Goal: Transaction & Acquisition: Book appointment/travel/reservation

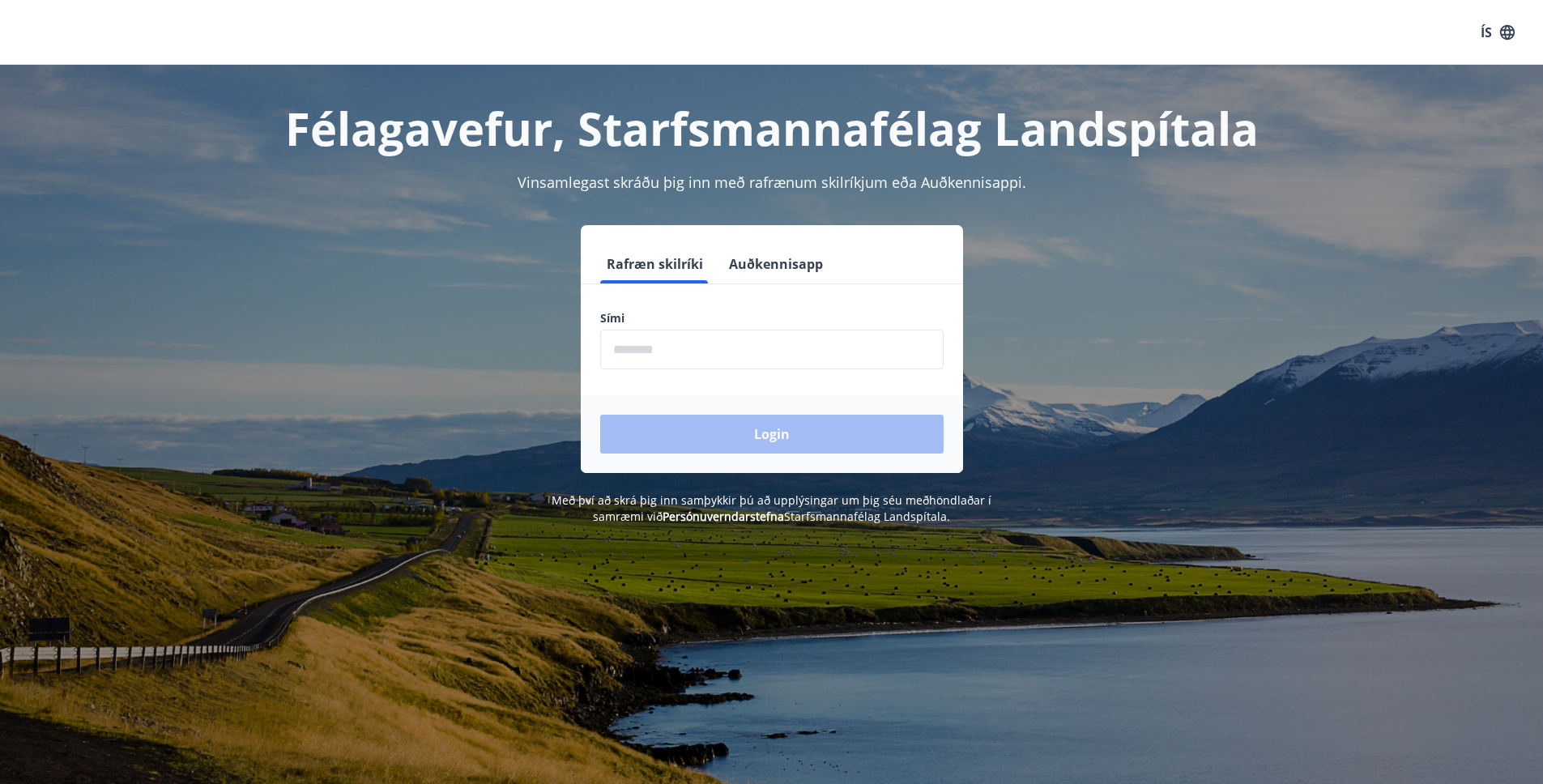
click at [629, 317] on label "Sími" at bounding box center [772, 318] width 343 height 17
click at [629, 355] on input "phone" at bounding box center [772, 349] width 343 height 40
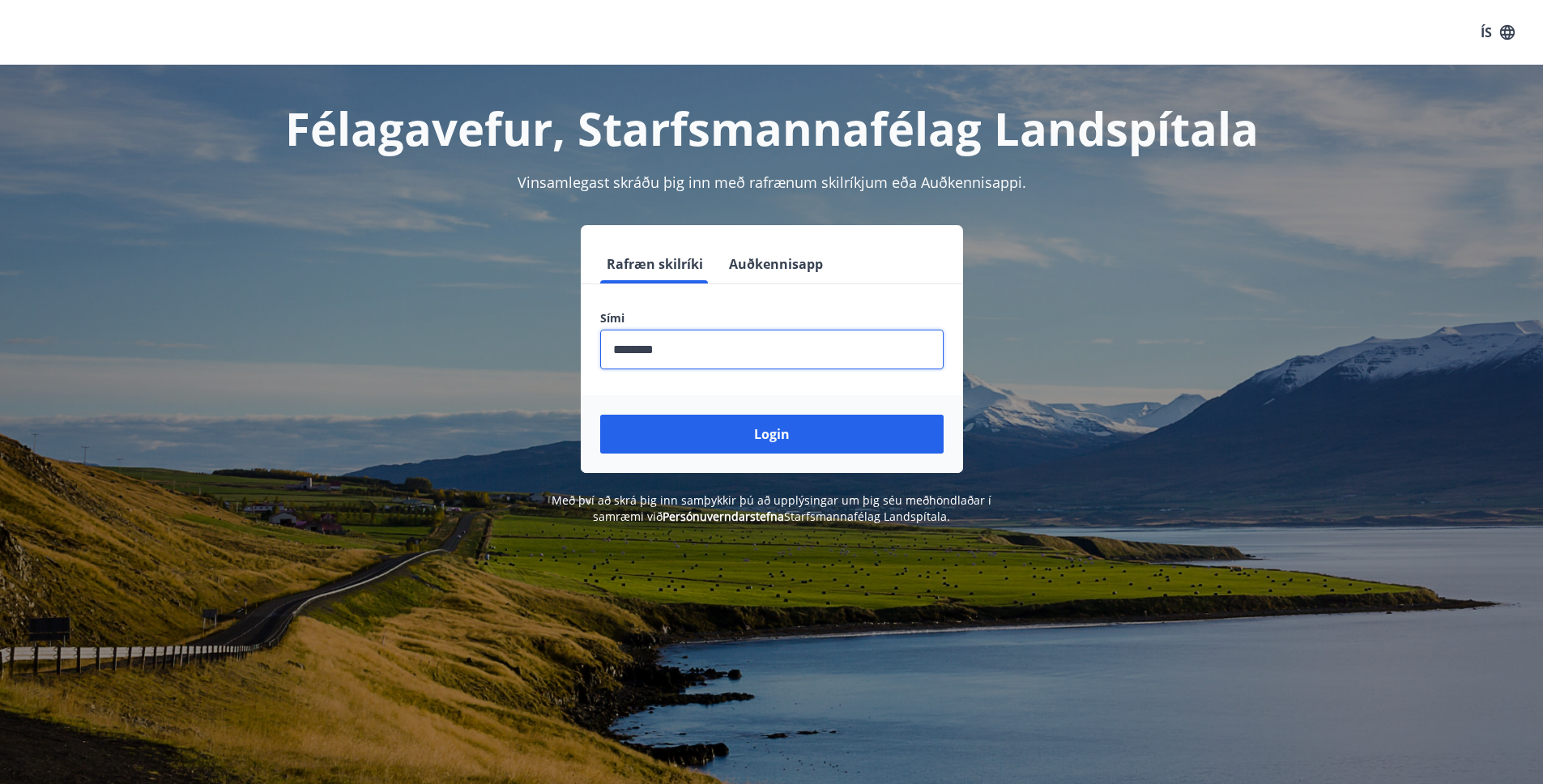
type input "********"
click at [601, 415] on button "Login" at bounding box center [772, 434] width 343 height 39
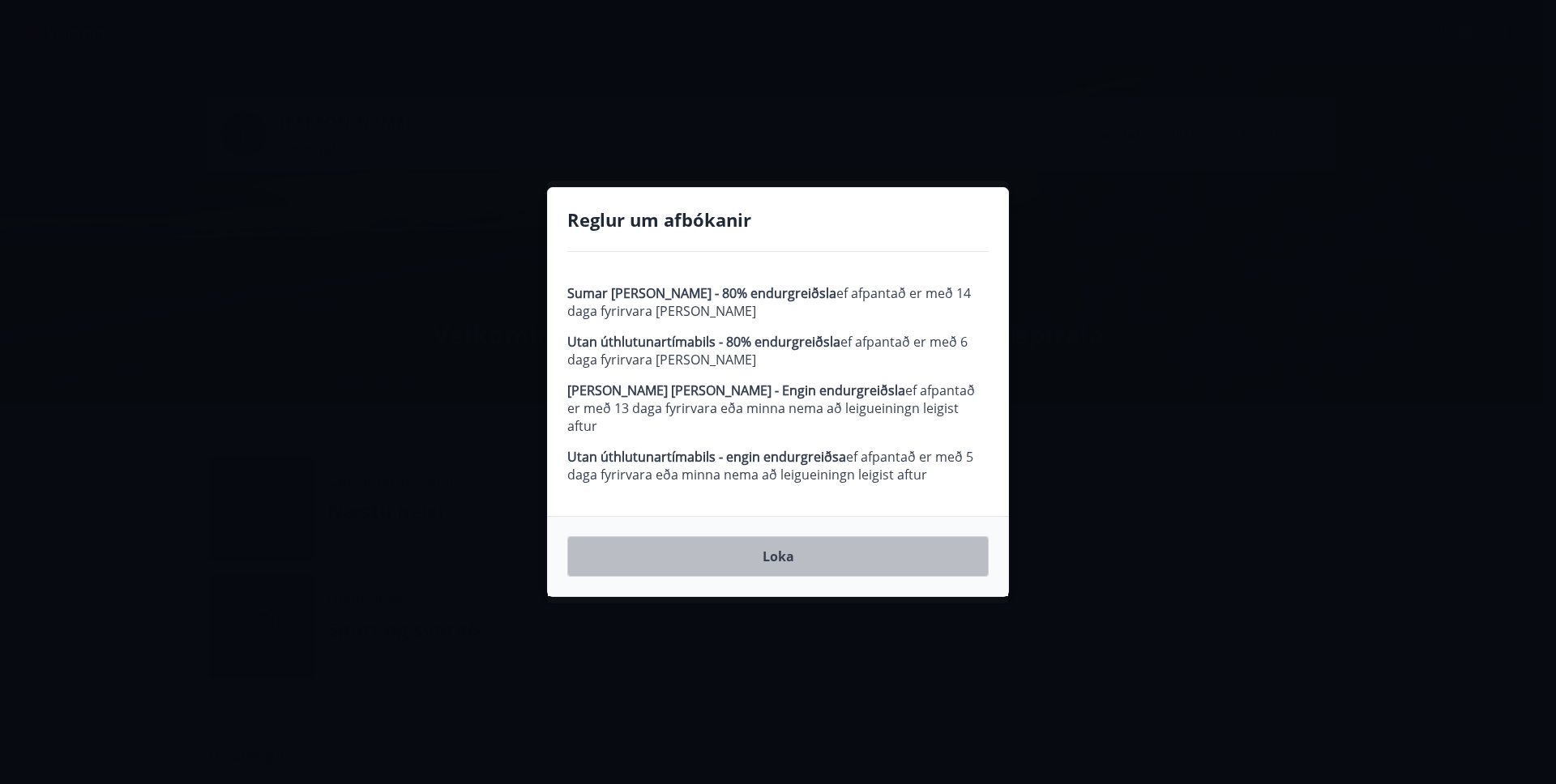
click at [877, 565] on button "Loka" at bounding box center [778, 556] width 421 height 41
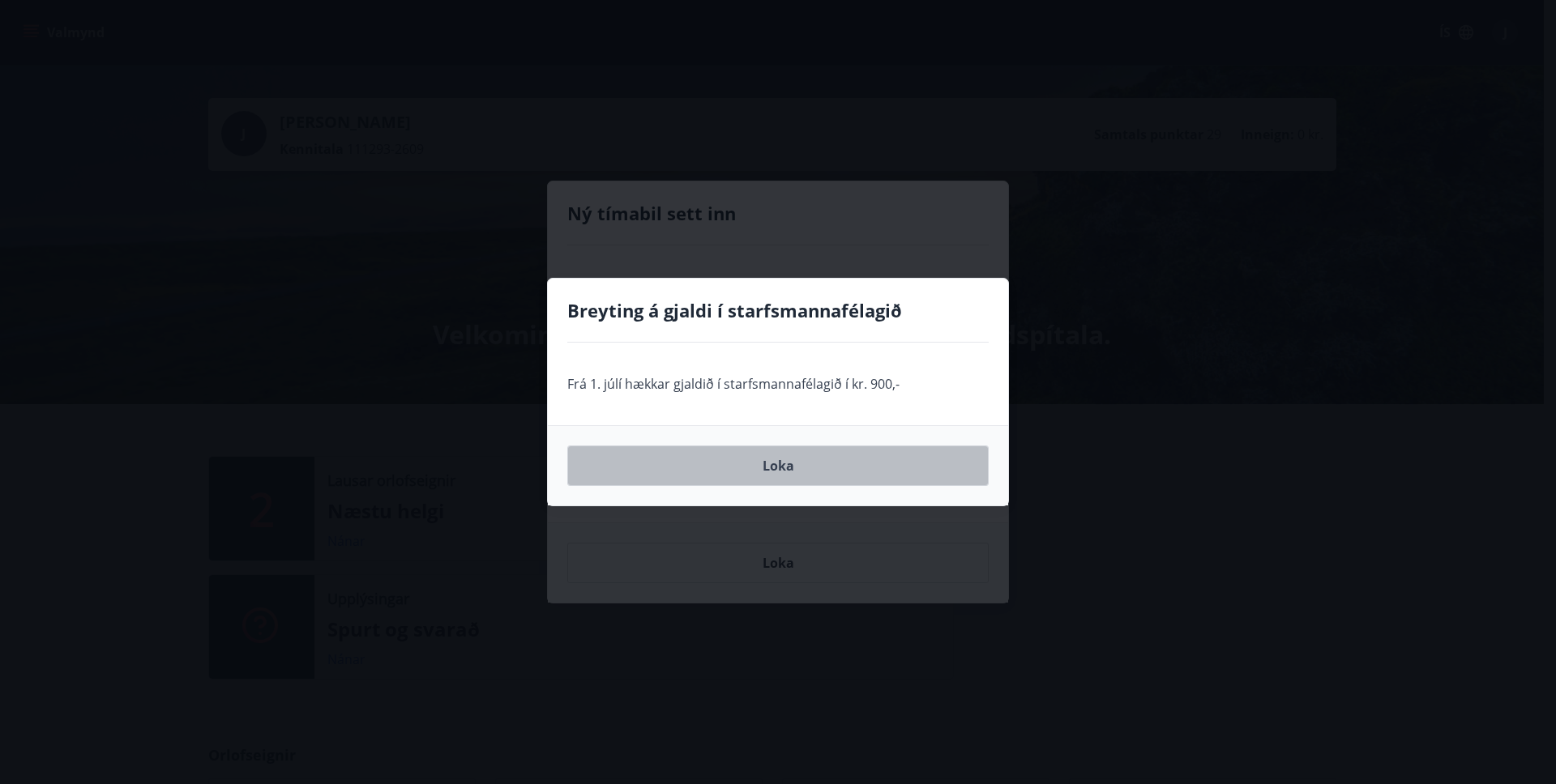
click at [809, 469] on button "Loka" at bounding box center [778, 466] width 421 height 41
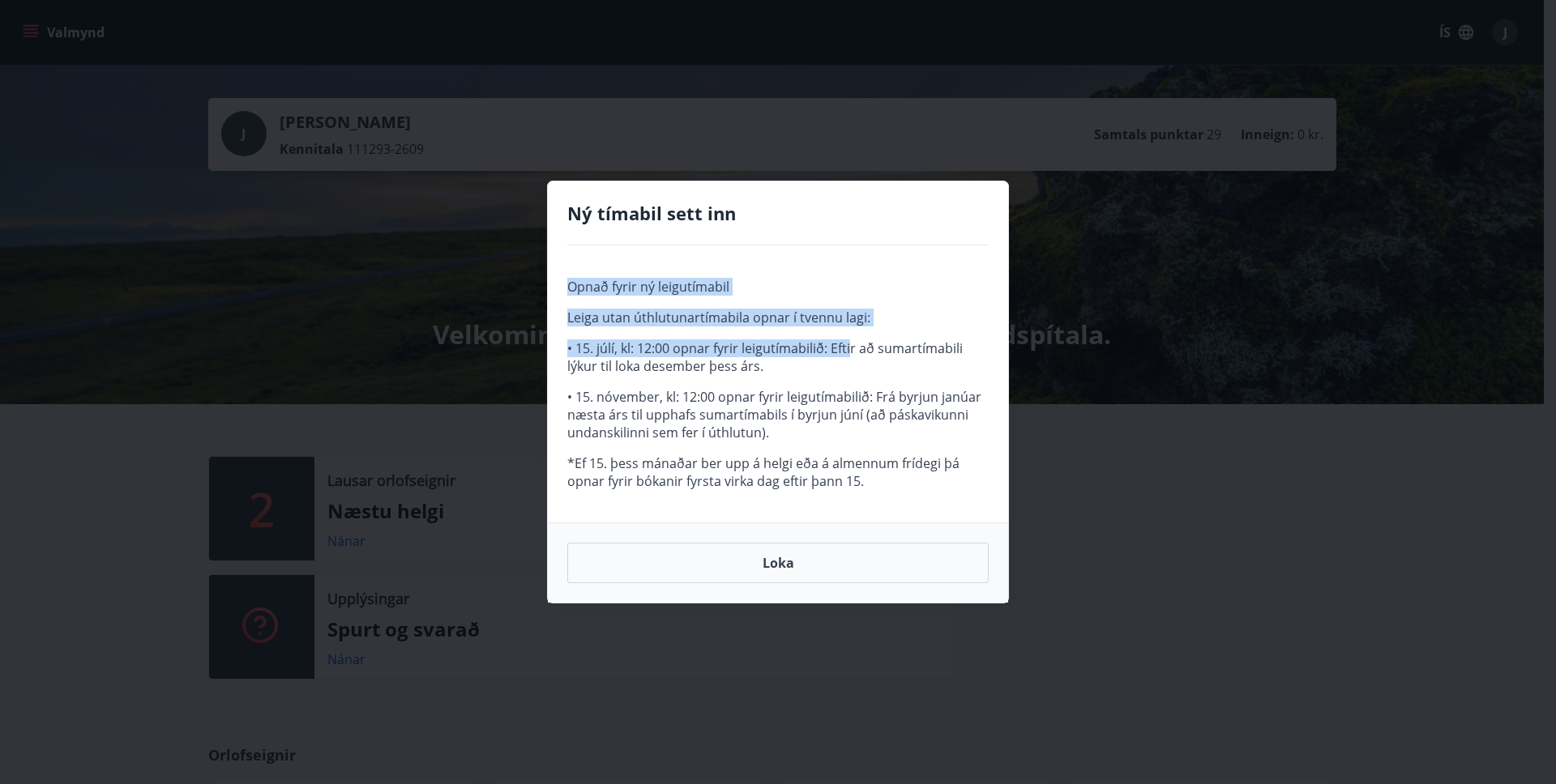
drag, startPoint x: 802, startPoint y: 297, endPoint x: 854, endPoint y: 350, distance: 74.2
click at [852, 350] on span "Opnað fyrir ný leigutímabil Leiga utan úthlutunartímabila opnar í tvennu lagi: …" at bounding box center [778, 383] width 421 height 212
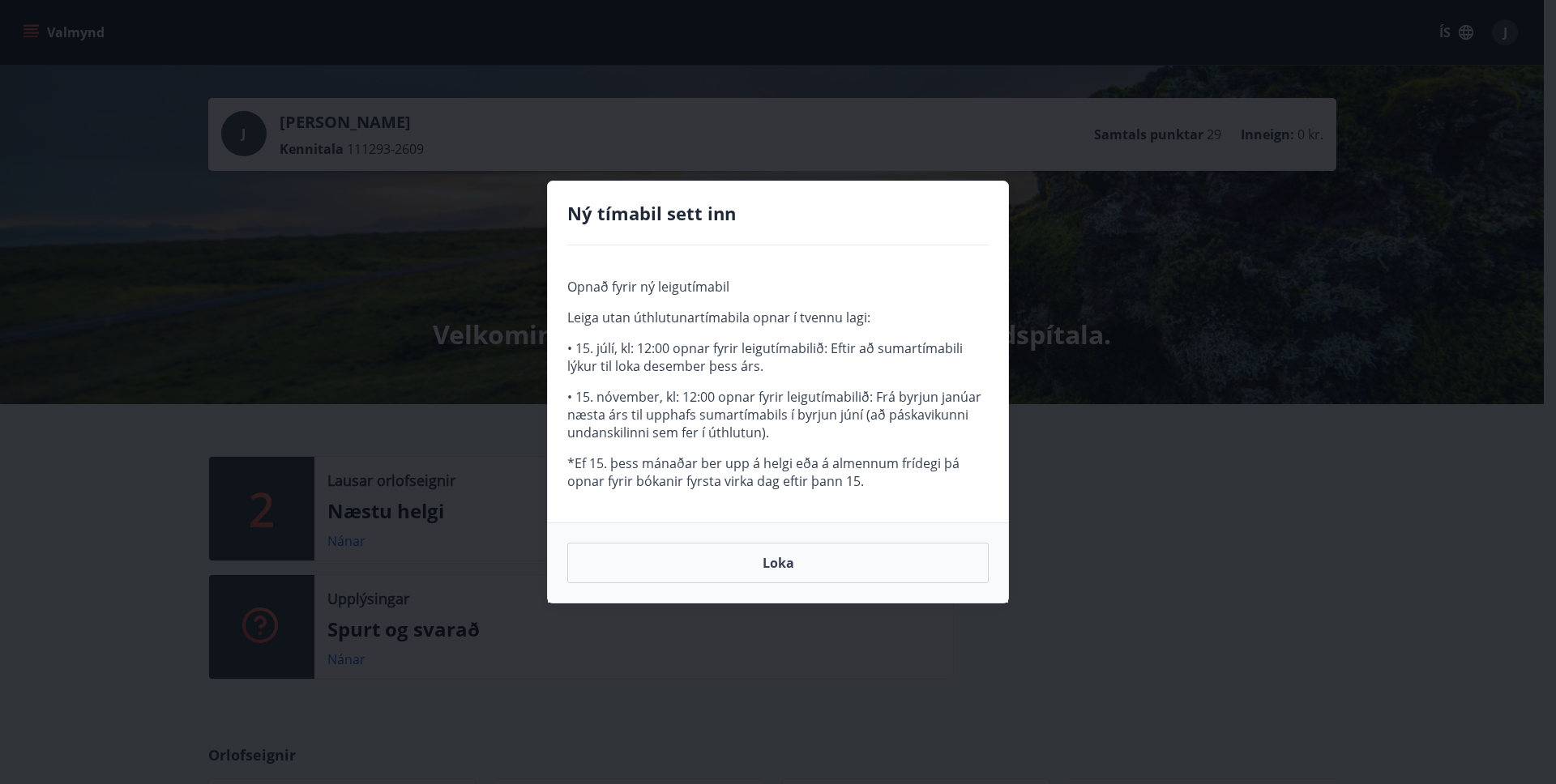
click at [862, 350] on p "• 15. júlí, kl: 12:00 opnar fyrir leigutímabilið: Eftir að sumartímabili lýkur …" at bounding box center [778, 357] width 421 height 36
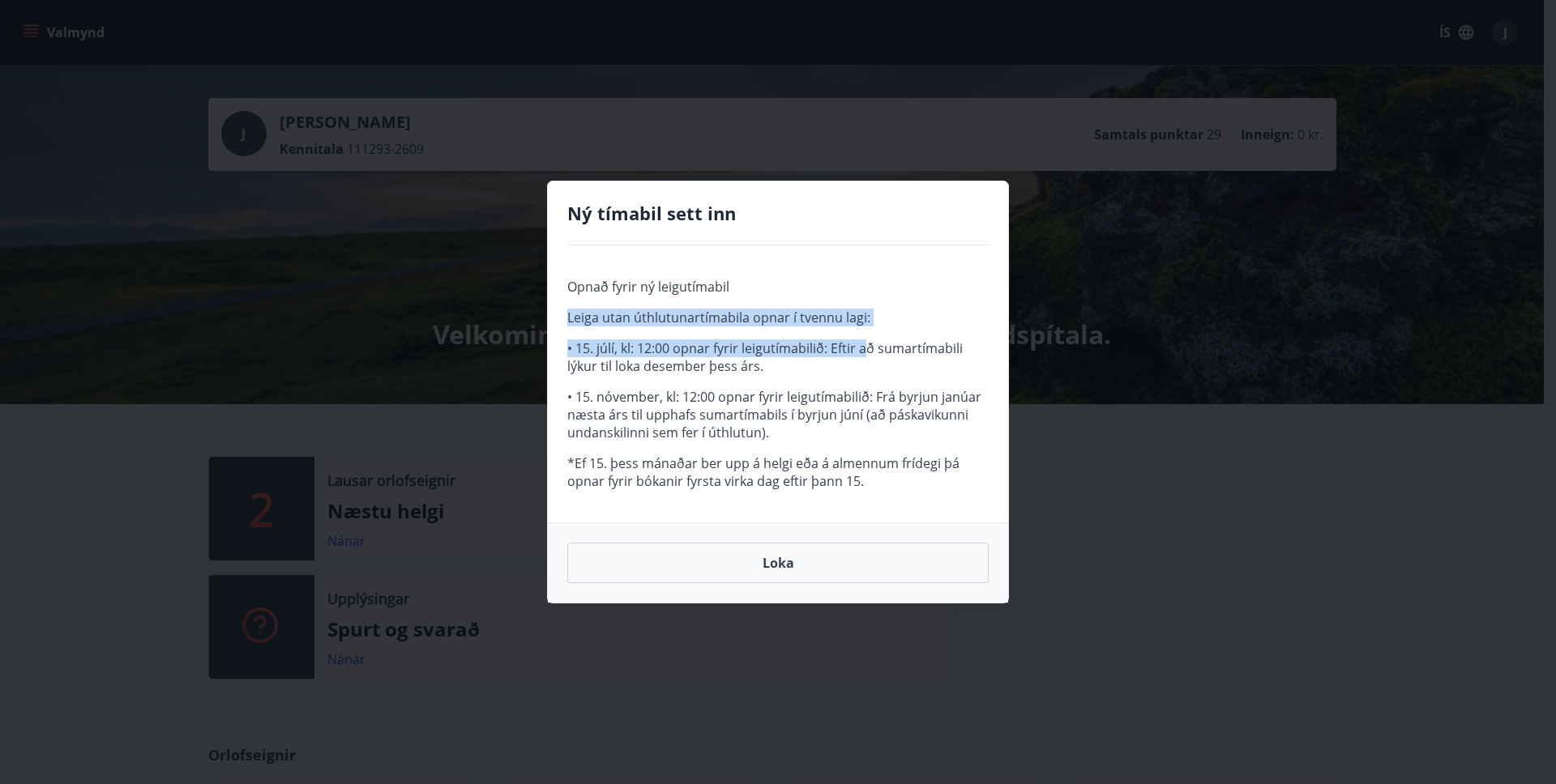
drag, startPoint x: 858, startPoint y: 328, endPoint x: 890, endPoint y: 379, distance: 60.2
click at [886, 379] on span "Opnað fyrir ný leigutímabil Leiga utan úthlutunartímabila opnar í tvennu lagi: …" at bounding box center [778, 383] width 421 height 212
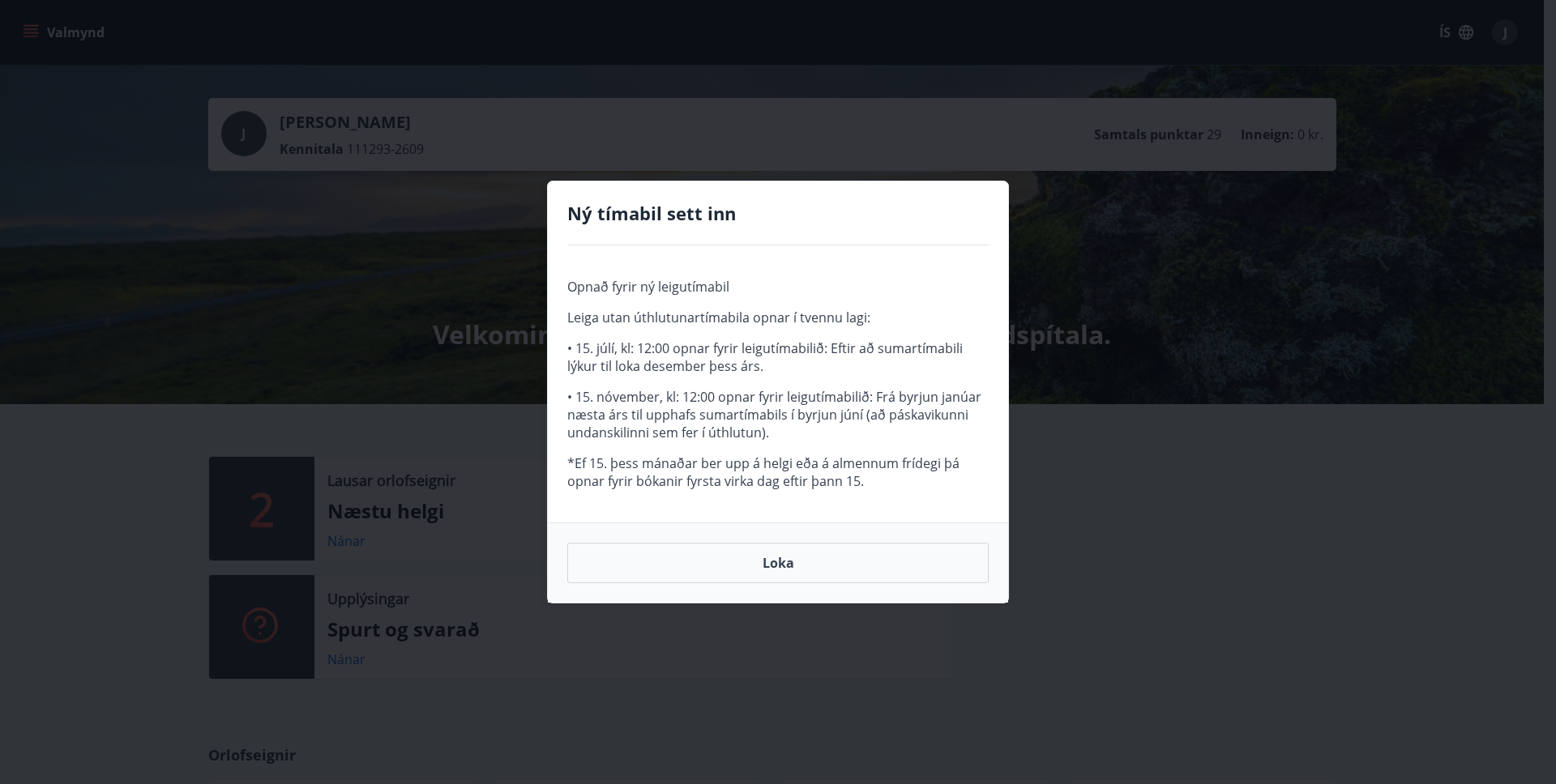
click at [890, 379] on span "Opnað fyrir ný leigutímabil Leiga utan úthlutunartímabila opnar í tvennu lagi: …" at bounding box center [778, 383] width 421 height 212
drag, startPoint x: 867, startPoint y: 362, endPoint x: 896, endPoint y: 438, distance: 81.3
click at [894, 438] on span "Opnað fyrir ný leigutímabil Leiga utan úthlutunartímabila opnar í tvennu lagi: …" at bounding box center [778, 383] width 421 height 212
click at [897, 438] on p "• 15. nóvember, kl: 12:00 opnar fyrir leigutímabilið: Frá byrjun janúar næsta á…" at bounding box center [778, 415] width 421 height 54
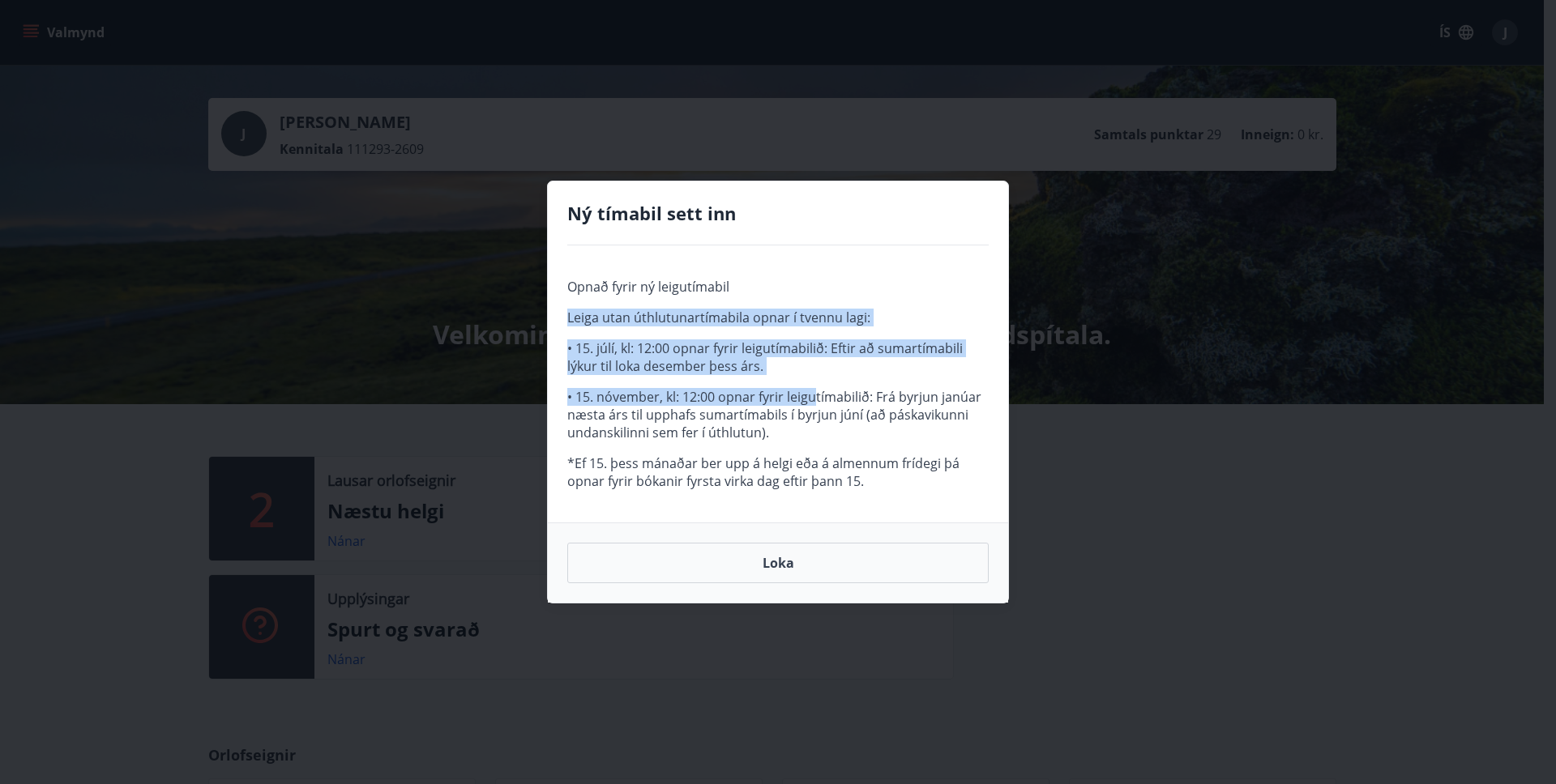
drag, startPoint x: 812, startPoint y: 392, endPoint x: 885, endPoint y: 506, distance: 135.4
click at [885, 506] on div "Opnað fyrir ný leigutímabil Leiga utan úthlutunartímabila opnar í tvennu lagi: …" at bounding box center [778, 383] width 460 height 277
click at [889, 492] on div "Opnað fyrir ný leigutímabil Leiga utan úthlutunartímabila opnar í tvennu lagi: …" at bounding box center [778, 383] width 460 height 277
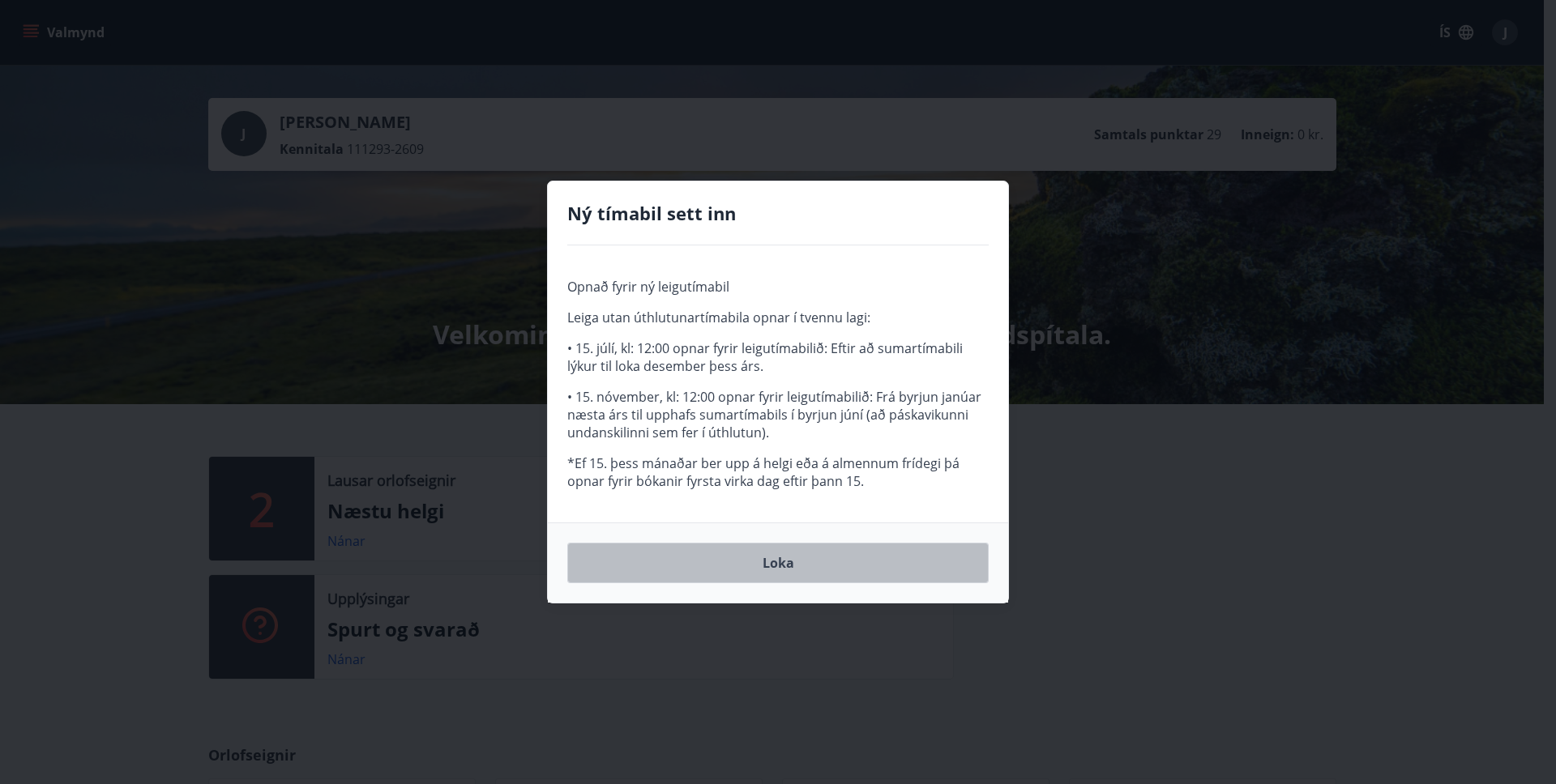
click at [835, 582] on button "Loka" at bounding box center [778, 563] width 421 height 41
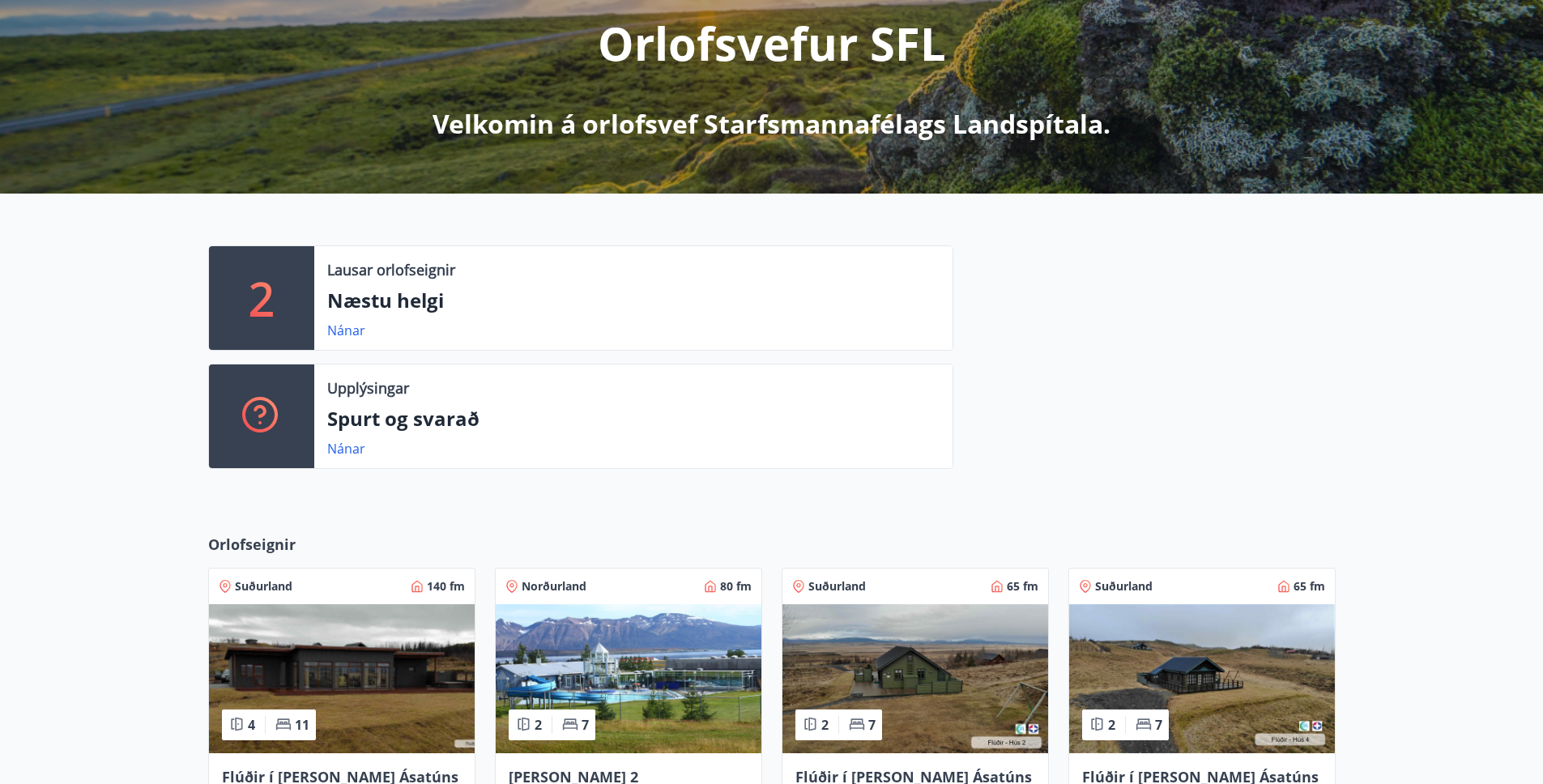
scroll to position [458, 0]
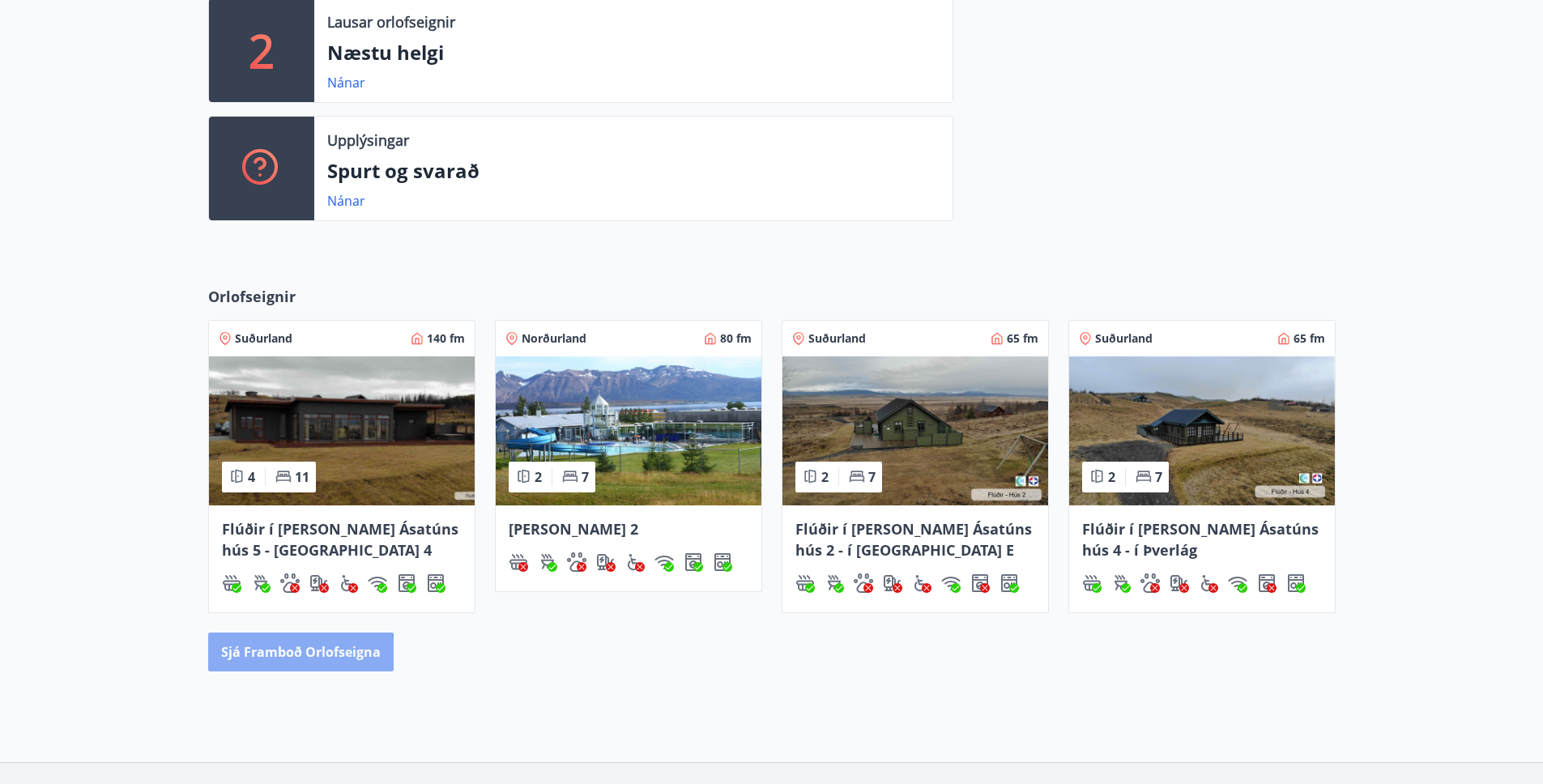
click at [243, 670] on button "Sjá framboð orlofseigna" at bounding box center [301, 653] width 185 height 39
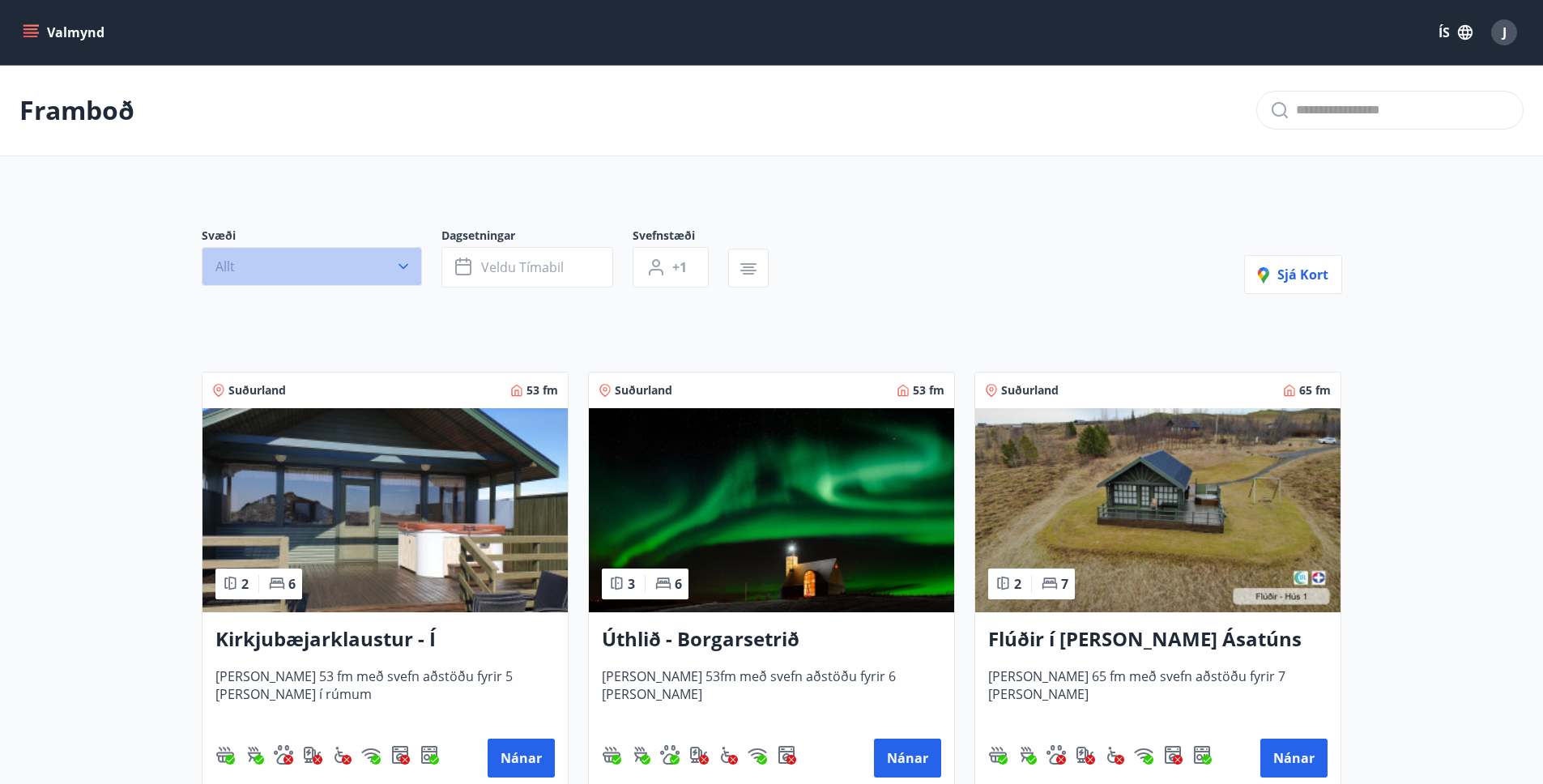
click at [379, 268] on button "Allt" at bounding box center [312, 267] width 220 height 39
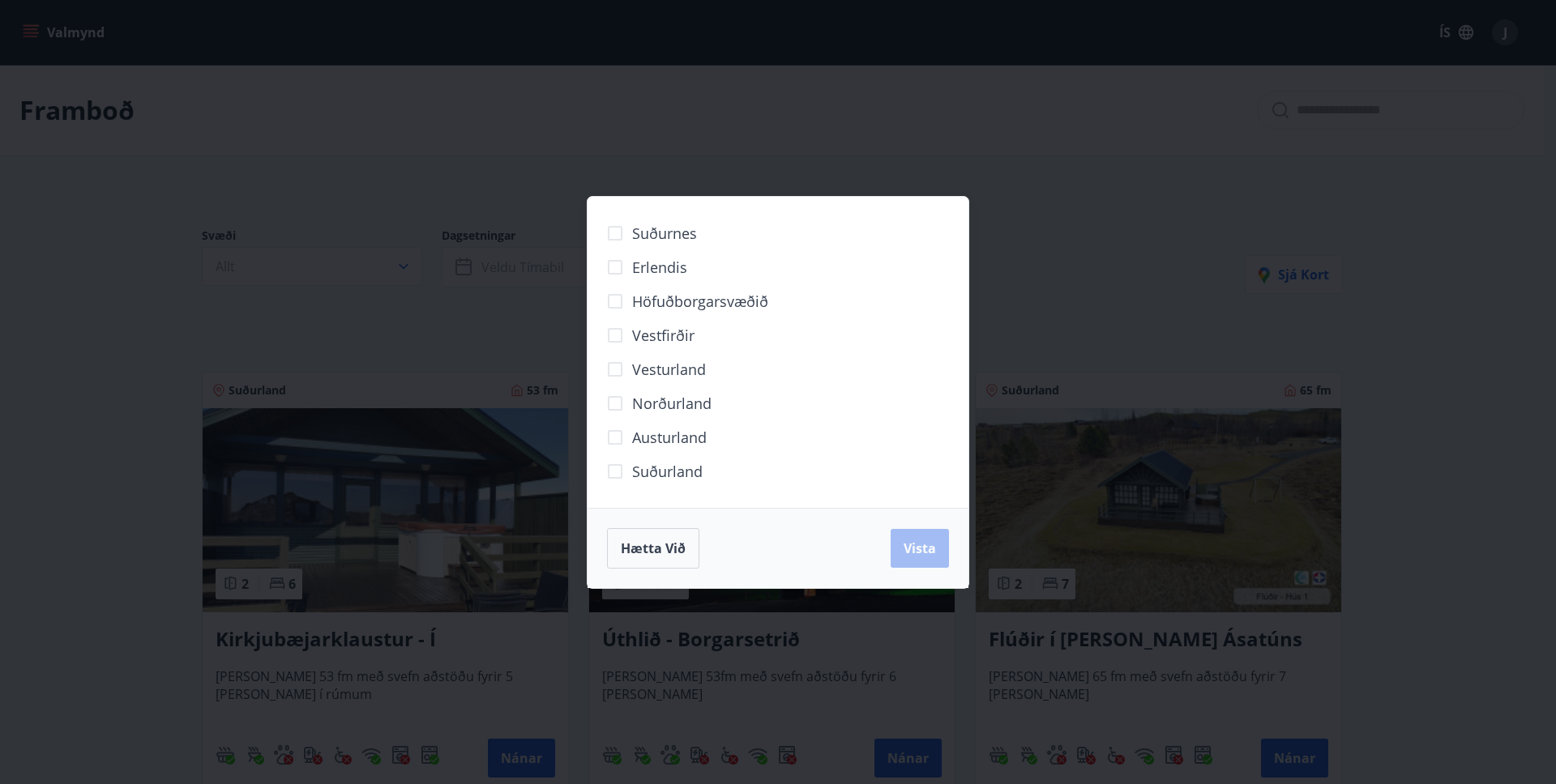
click at [679, 477] on span "Suðurland" at bounding box center [668, 471] width 70 height 21
click at [924, 554] on span "Vista" at bounding box center [920, 548] width 32 height 18
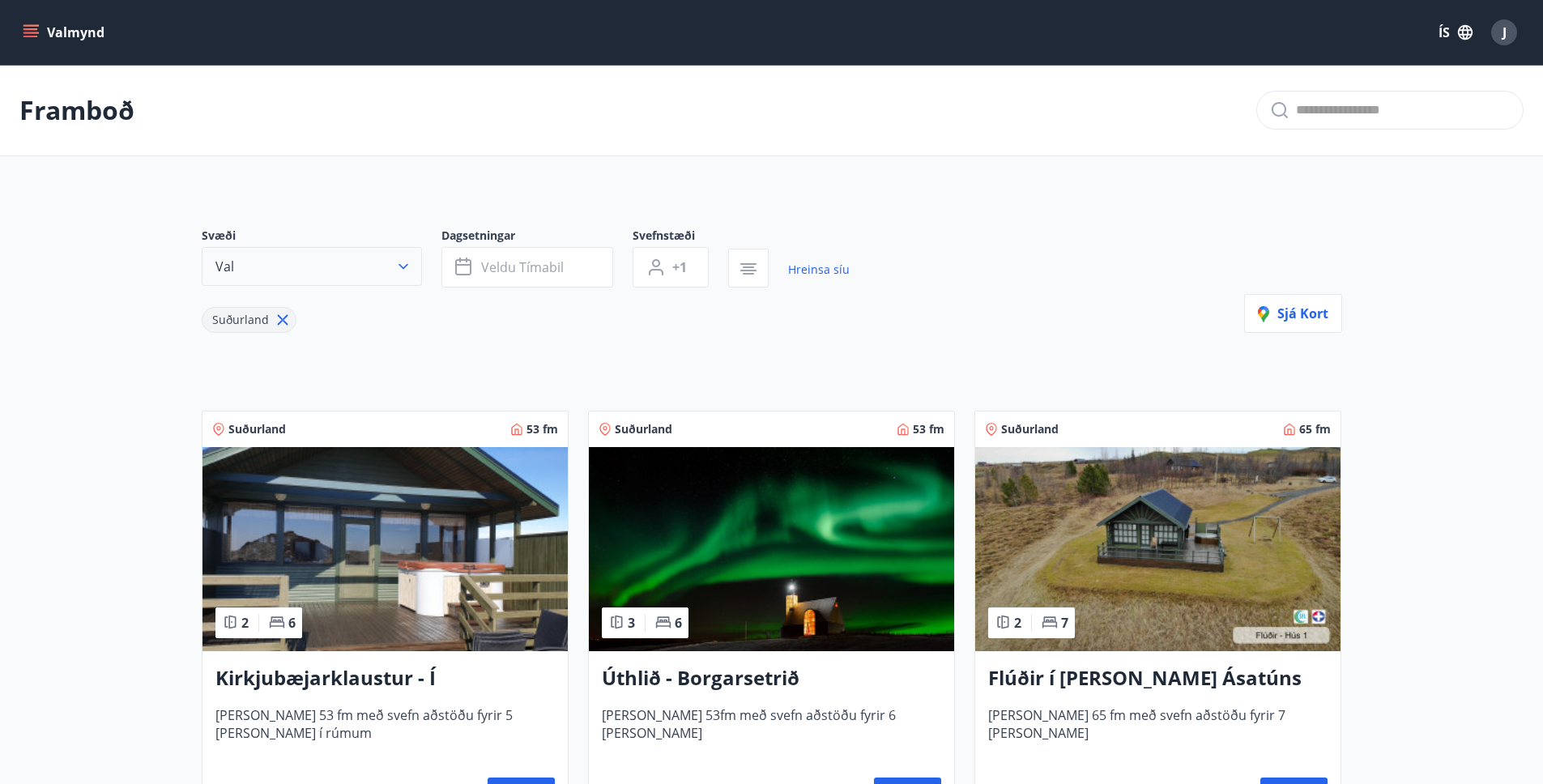
click at [269, 262] on button "Val" at bounding box center [312, 267] width 220 height 39
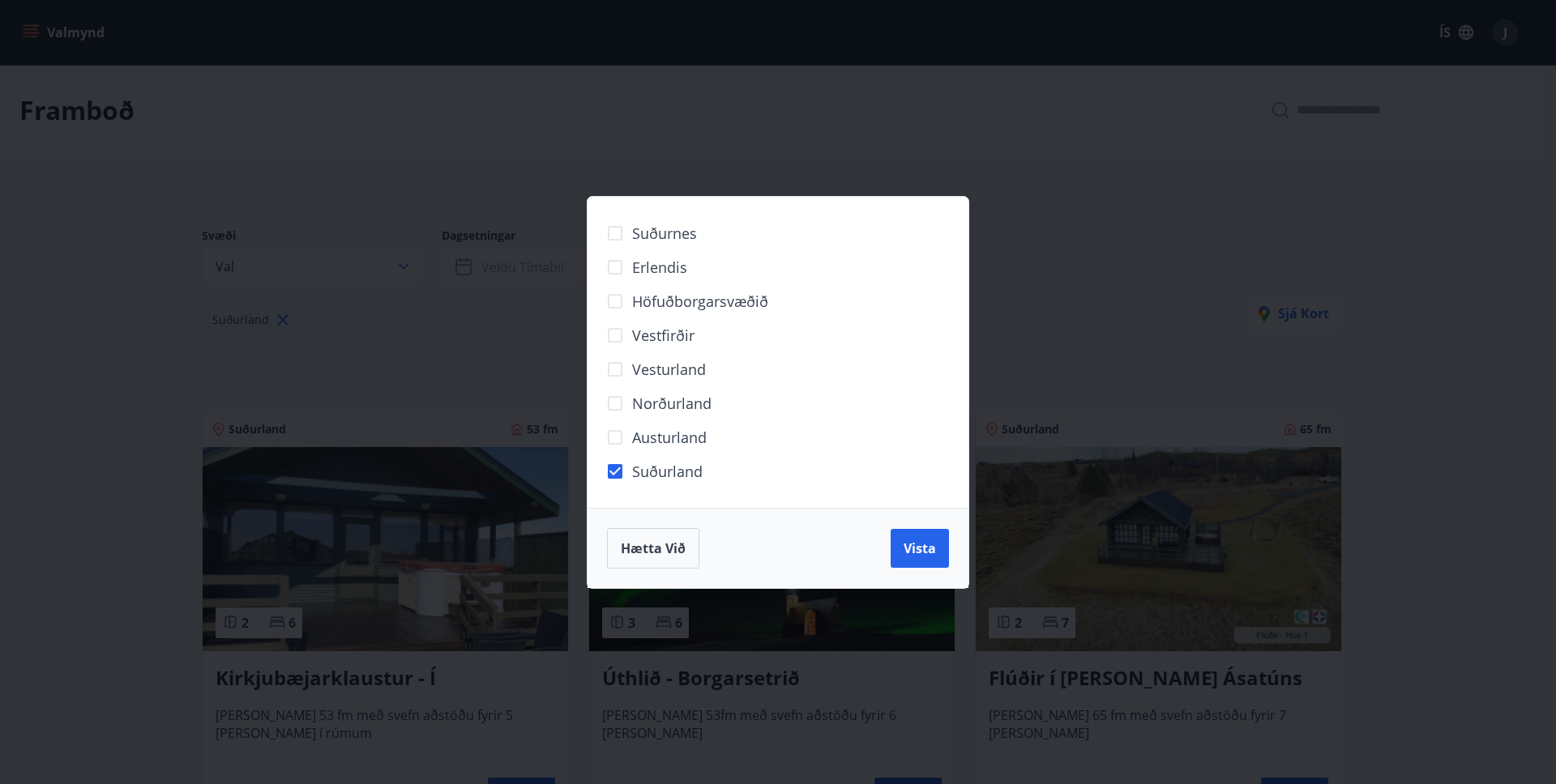
click at [451, 337] on div "Suðurnes Erlendis Höfuðborgarsvæðið [GEOGRAPHIC_DATA] [GEOGRAPHIC_DATA] [GEOGRA…" at bounding box center [778, 392] width 1556 height 784
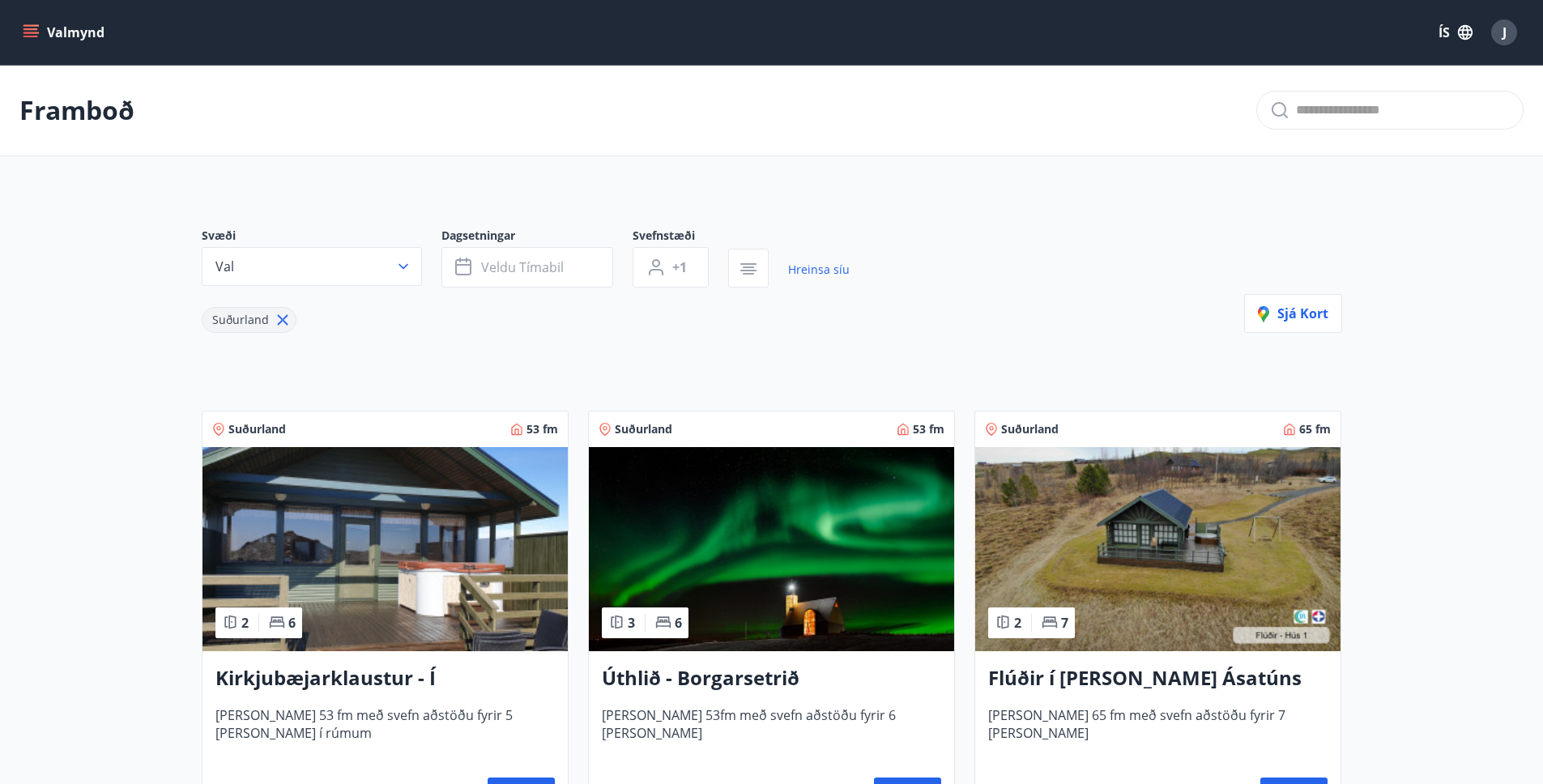
click at [278, 317] on icon at bounding box center [281, 319] width 10 height 10
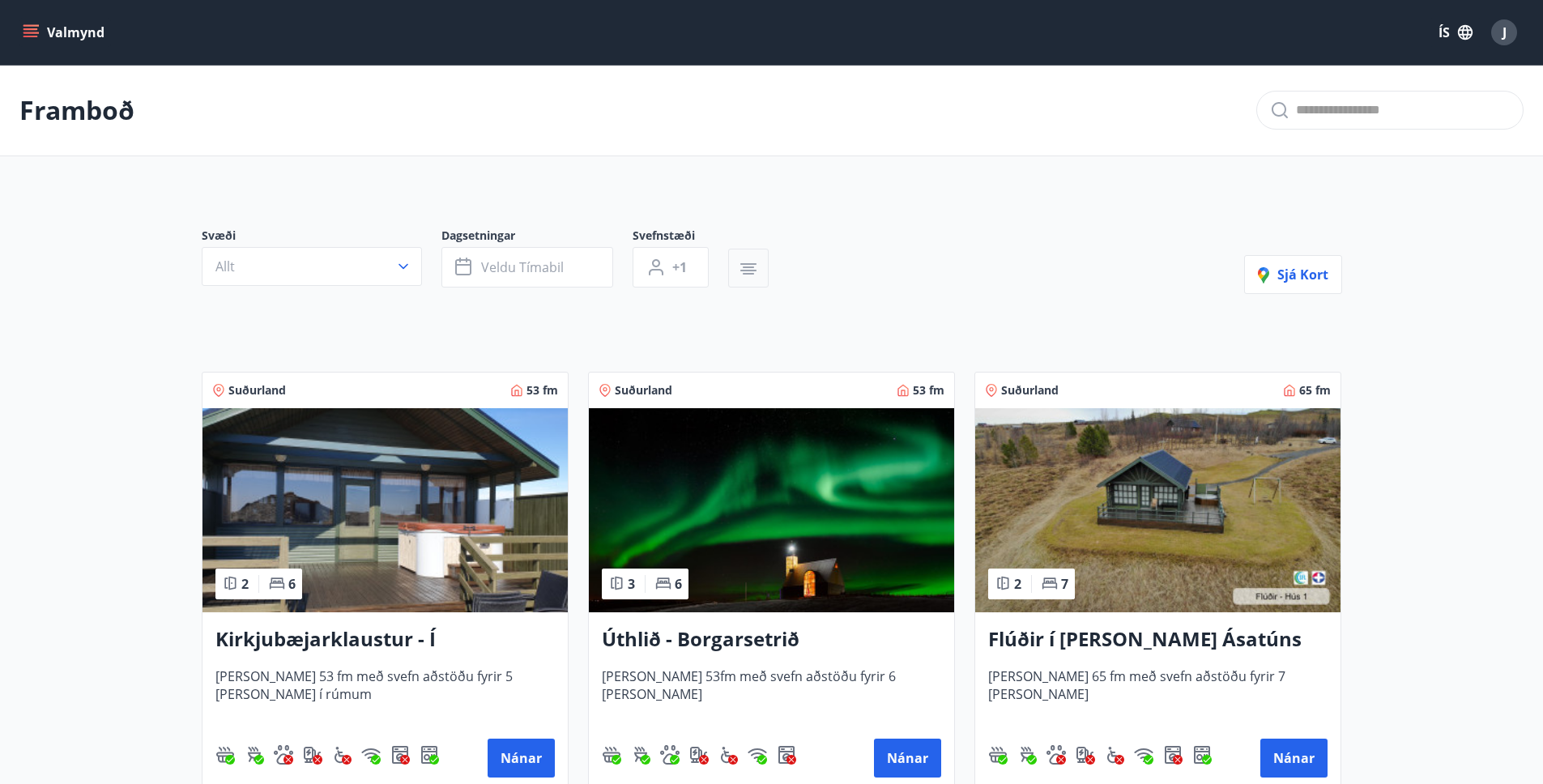
click at [755, 269] on icon "button" at bounding box center [749, 270] width 17 height 2
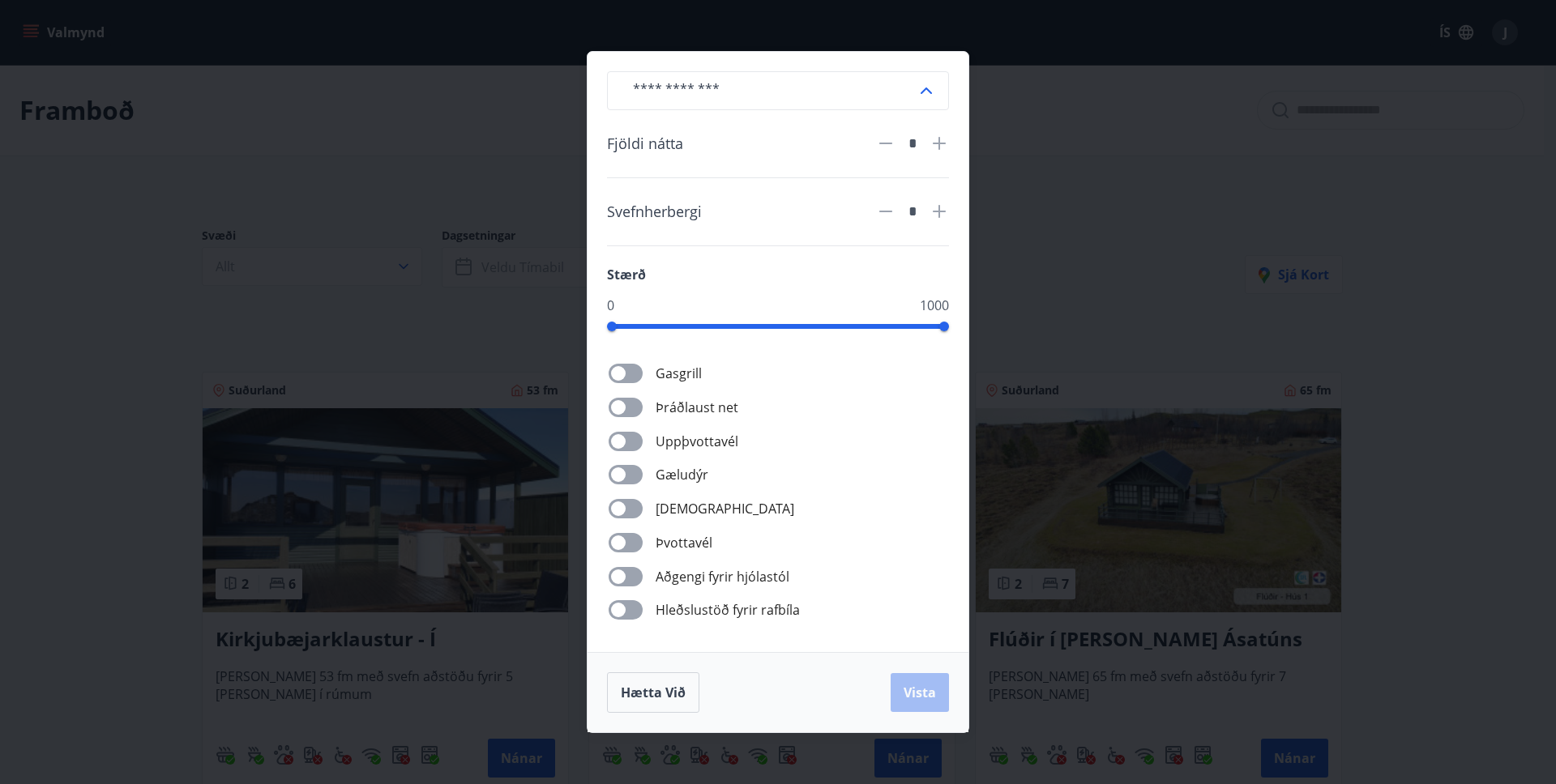
click at [1224, 337] on div "​ Fjöldi nátta * Svefnherbergi * Stærð 0 1000 Gasgrill Þráðlaust net Uppþvottav…" at bounding box center [778, 392] width 1556 height 784
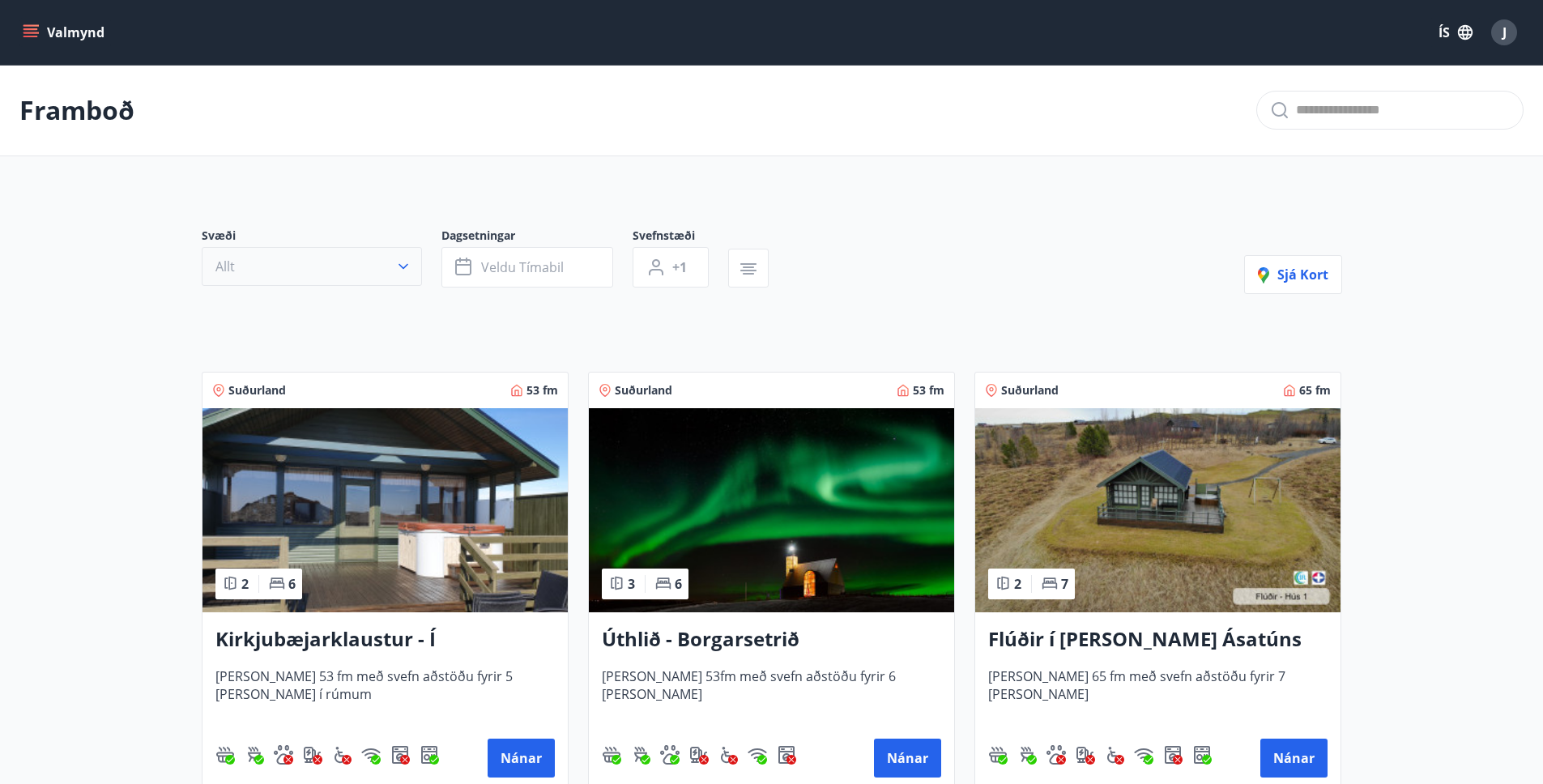
click at [410, 256] on button "Allt" at bounding box center [312, 267] width 220 height 39
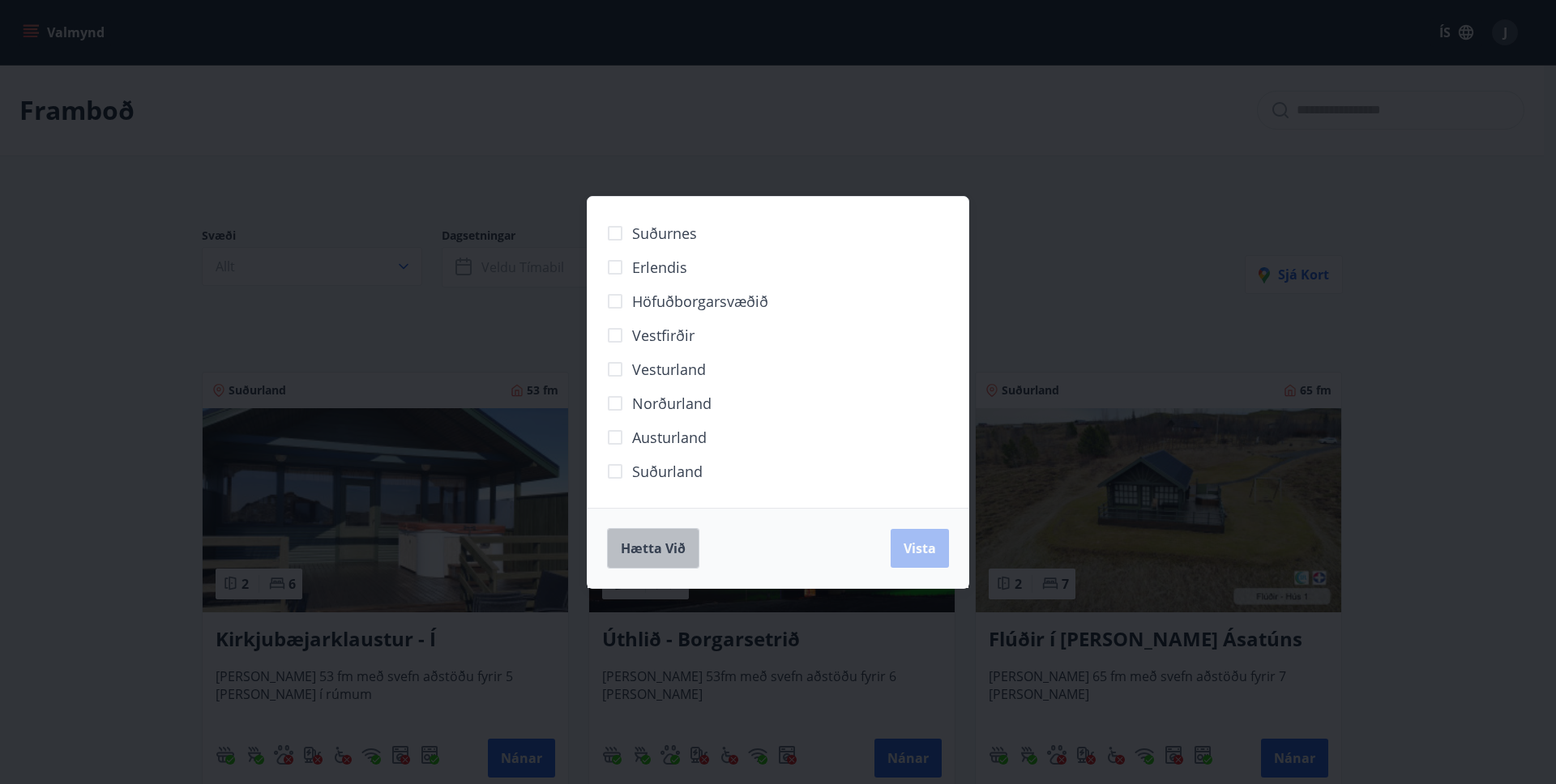
click at [683, 540] on span "Hætta við" at bounding box center [653, 548] width 65 height 18
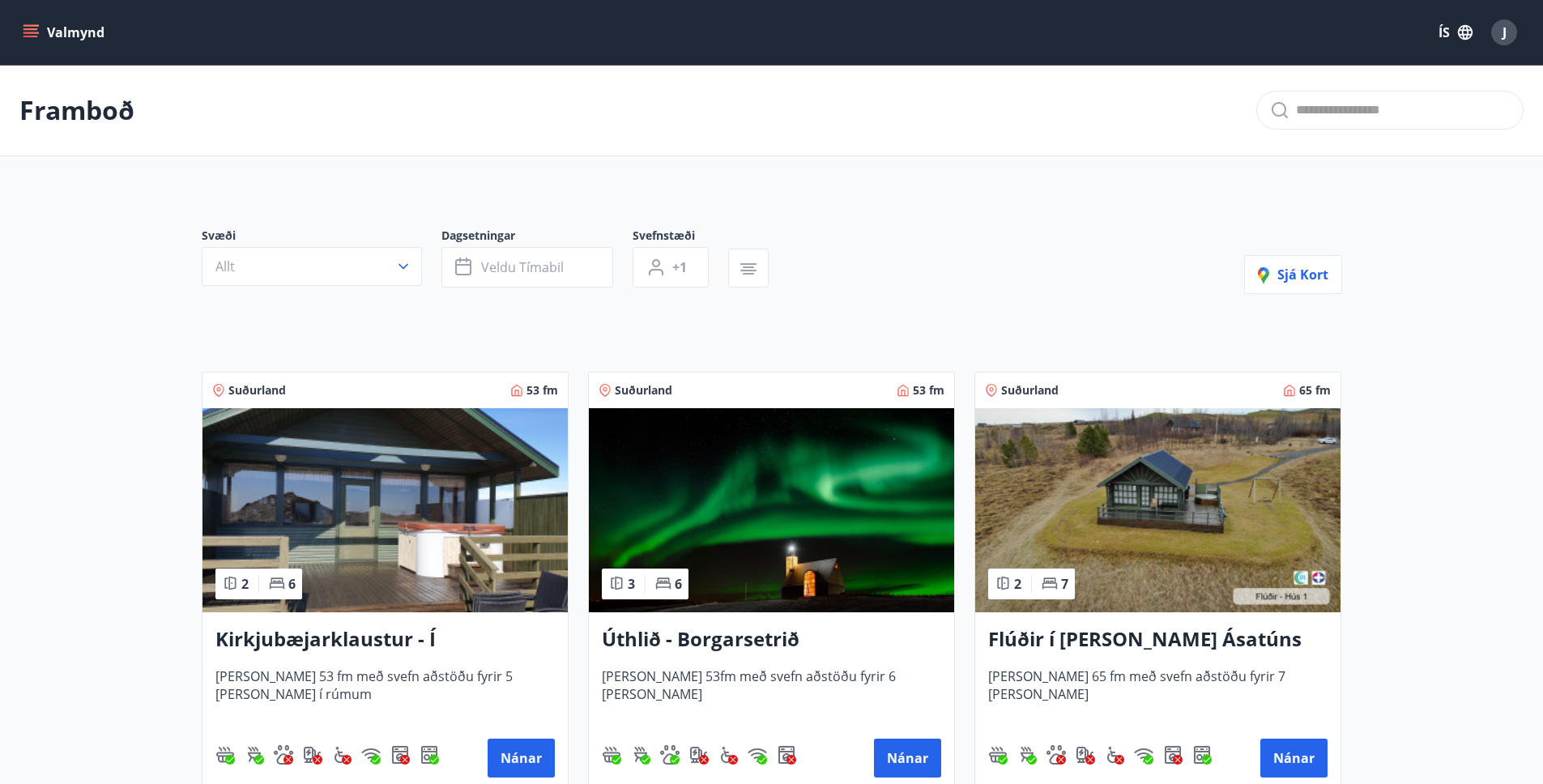
click at [1299, 84] on div "Framboð" at bounding box center [771, 110] width 1543 height 92
click at [1309, 112] on input "text" at bounding box center [1402, 110] width 214 height 26
type input "*********"
